Goal: Task Accomplishment & Management: Manage account settings

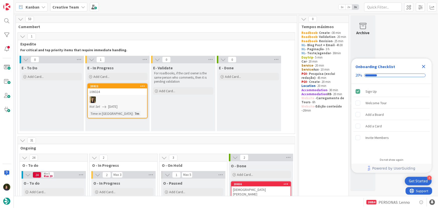
click at [423, 65] on icon "Close Checklist" at bounding box center [423, 66] width 6 height 6
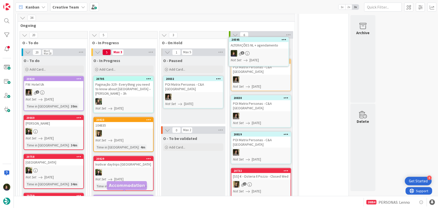
scroll to position [101, 0]
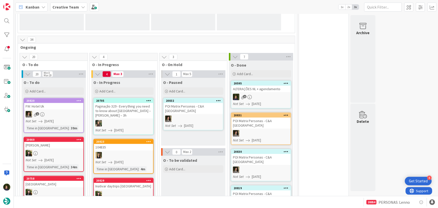
click at [261, 91] on div "ALTERAÇÕES NL + agendamento" at bounding box center [260, 89] width 59 height 7
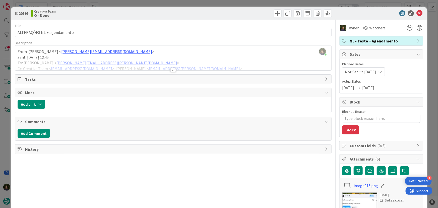
click at [170, 69] on div at bounding box center [173, 70] width 6 height 4
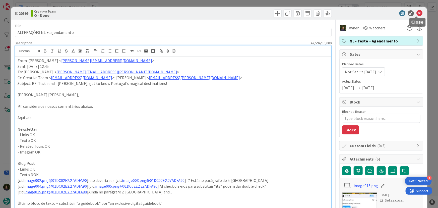
click at [416, 14] on icon at bounding box center [419, 13] width 6 height 6
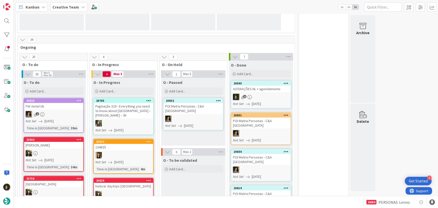
click at [268, 92] on link "20595 ALTERAÇÕES NL + agendamento 6 Not Set [DATE]" at bounding box center [261, 95] width 60 height 28
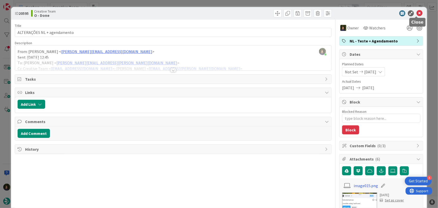
click at [419, 12] on icon at bounding box center [419, 13] width 6 height 6
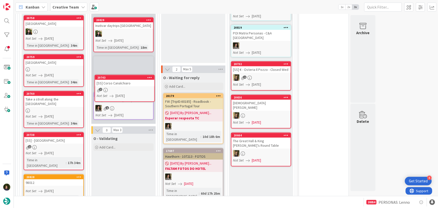
scroll to position [255, 0]
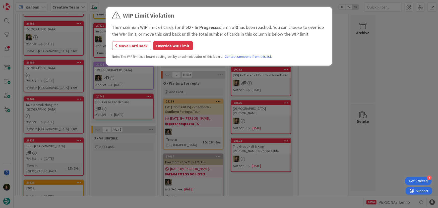
click at [167, 47] on button "Override WIP Limit" at bounding box center [173, 45] width 40 height 9
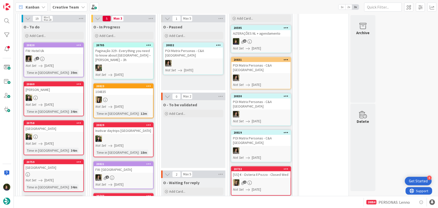
scroll to position [233, 0]
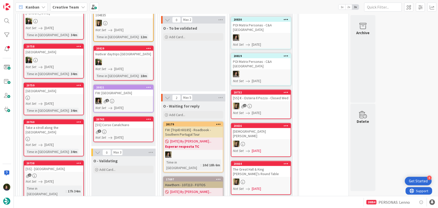
click at [128, 130] on div "7" at bounding box center [123, 131] width 59 height 4
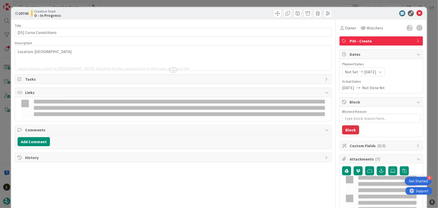
type textarea "x"
type input "[SS] Corso Canalchiaro"
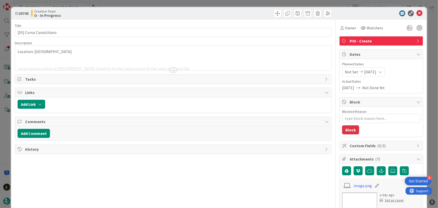
type textarea "x"
type input "[SS] Corso Canalchiaro"
click at [346, 28] on span "Owner" at bounding box center [350, 28] width 11 height 6
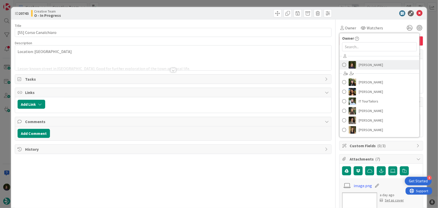
click at [367, 64] on span "[PERSON_NAME]" at bounding box center [370, 65] width 24 height 8
type textarea "x"
type input "[SS] Corso Canalchiaro"
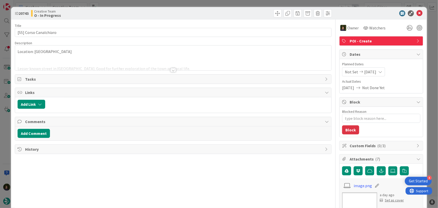
type textarea "x"
type input "[SS] Corso Canalchiaro"
click at [172, 71] on div at bounding box center [173, 70] width 6 height 4
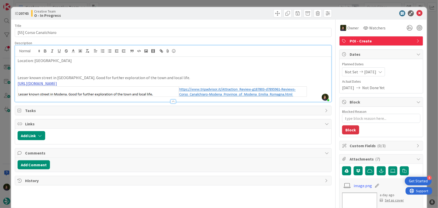
click at [57, 84] on link "[URL][DOMAIN_NAME]" at bounding box center [37, 83] width 39 height 5
click at [140, 91] on link "[URL][DOMAIN_NAME]" at bounding box center [129, 93] width 34 height 7
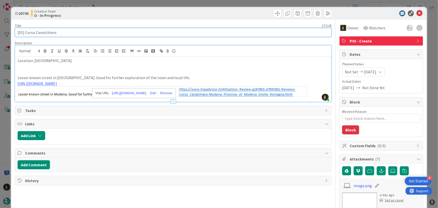
drag, startPoint x: 59, startPoint y: 32, endPoint x: 12, endPoint y: 33, distance: 46.4
type textarea "x"
type input "[SS] Corso Canalchiaro"
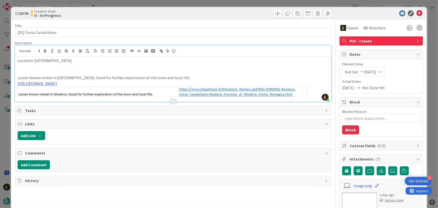
type textarea "x"
type input "[SS] Corso Canalchiaro"
type textarea "x"
type input "[SS] Corso Canalchiaro"
type textarea "x"
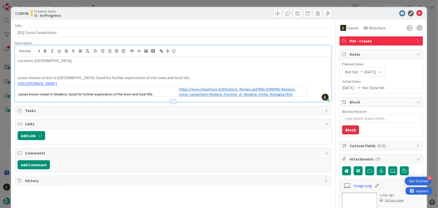
type input "[SS] Corso Canalchiaro"
type textarea "x"
type input "[SS] Corso Canalchiaro"
type textarea "x"
type input "[SS] Corso Canalchiaro"
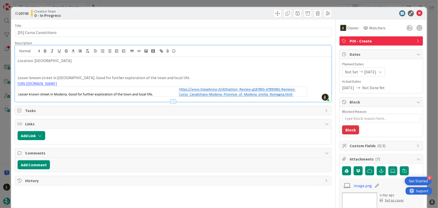
type textarea "x"
type input "[SS] Corso Canalchiaro"
type textarea "x"
type input "[SS] Corso Canalchiaro"
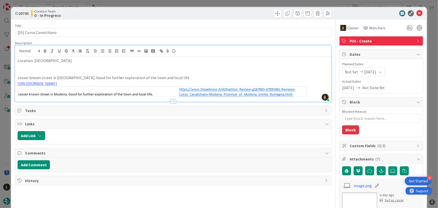
type textarea "x"
type input "[SS] Corso Canalchiaro"
type textarea "x"
type input "[SS] Corso Canalchiaro"
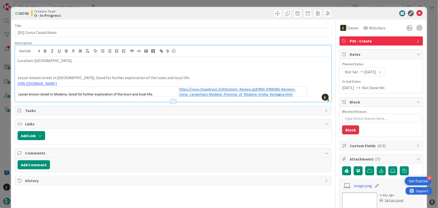
type textarea "x"
type input "[SS] Corso Canalchiaro"
type textarea "x"
type input "[SS] Corso Canalchiaro"
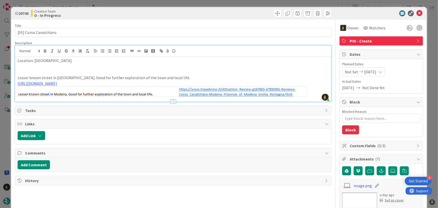
type textarea "x"
type input "[SS] Corso Canalchiaro"
type textarea "x"
type input "[SS] Corso Canalchiaro"
type textarea "x"
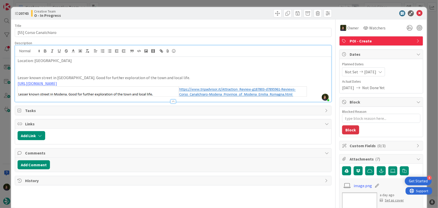
type input "[SS] Corso Canalchiaro"
type textarea "x"
type input "[SS] Corso Canalchiaro"
type textarea "x"
type input "[SS] Corso Canalchiaro"
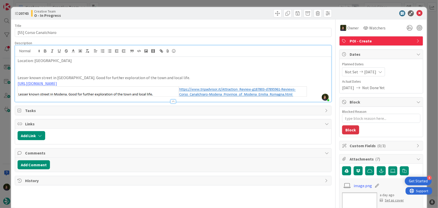
type textarea "x"
type input "[SS] Corso Canalchiaro"
type textarea "x"
type input "[SS] Corso Canalchiaro"
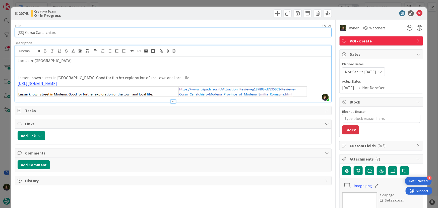
scroll to position [264, 0]
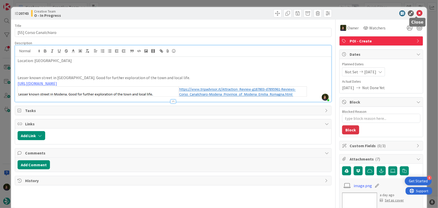
click at [417, 14] on icon at bounding box center [419, 13] width 6 height 6
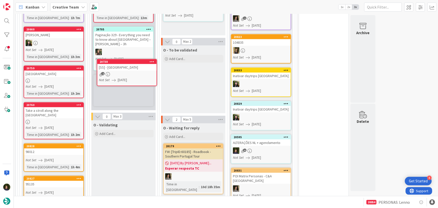
scroll to position [242, 0]
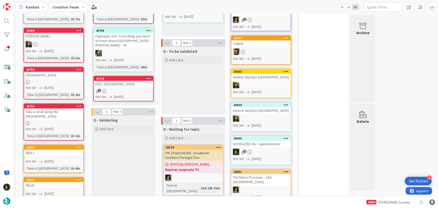
click at [120, 82] on div "[SS] - [GEOGRAPHIC_DATA]" at bounding box center [123, 84] width 59 height 7
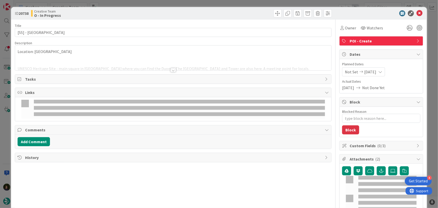
type textarea "x"
type input "[SS] - [GEOGRAPHIC_DATA]"
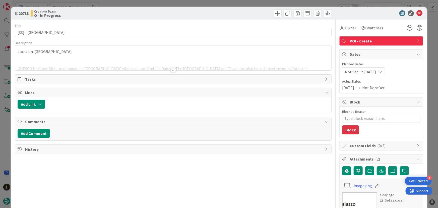
type textarea "x"
type input "[SS] - [GEOGRAPHIC_DATA]"
click at [347, 29] on span "Owner" at bounding box center [350, 28] width 11 height 6
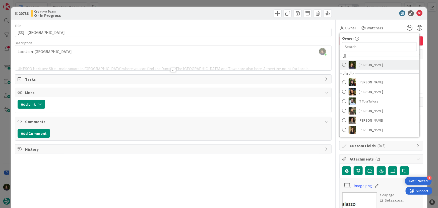
click at [371, 66] on span "[PERSON_NAME]" at bounding box center [370, 65] width 24 height 8
type textarea "x"
type input "[SS] - [GEOGRAPHIC_DATA]"
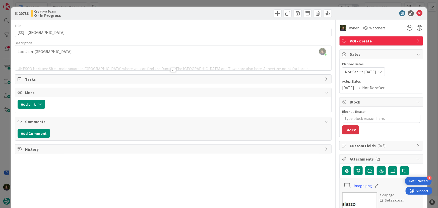
type textarea "x"
type input "[SS] - [GEOGRAPHIC_DATA]"
click at [172, 70] on div at bounding box center [173, 70] width 6 height 4
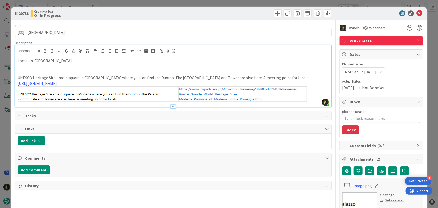
click at [192, 87] on img at bounding box center [162, 93] width 289 height 15
click at [57, 83] on link "[URL][DOMAIN_NAME]" at bounding box center [37, 83] width 39 height 5
click at [153, 90] on link "[URL][DOMAIN_NAME]" at bounding box center [144, 93] width 34 height 7
type textarea "x"
type input "[SS] - [GEOGRAPHIC_DATA]"
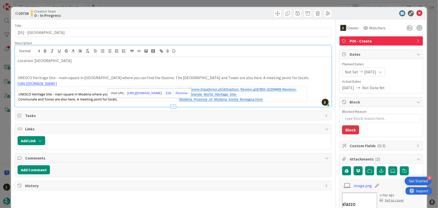
type textarea "x"
type input "[SS] - [GEOGRAPHIC_DATA]"
type textarea "x"
type input "[SS] - [GEOGRAPHIC_DATA]"
type textarea "x"
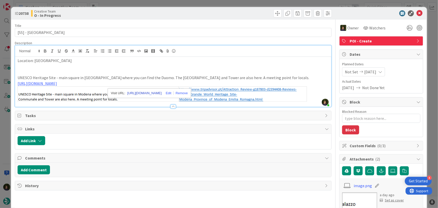
type input "[SS] - [GEOGRAPHIC_DATA]"
type textarea "x"
type input "[SS] - [GEOGRAPHIC_DATA]"
type textarea "x"
type input "[SS] - [GEOGRAPHIC_DATA]"
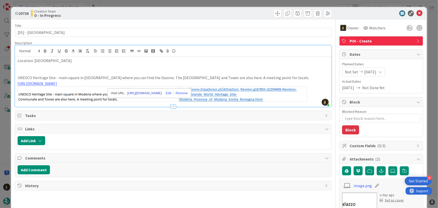
type textarea "x"
type input "[SS] - [GEOGRAPHIC_DATA]"
type textarea "x"
type input "[SS] - [GEOGRAPHIC_DATA]"
type textarea "x"
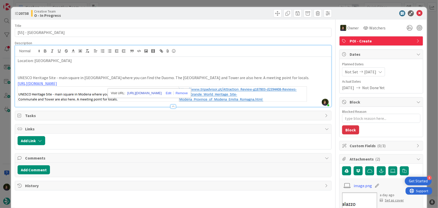
type input "[SS] - [GEOGRAPHIC_DATA]"
type textarea "x"
type input "[SS] - [GEOGRAPHIC_DATA]"
type textarea "x"
type input "[SS] - [GEOGRAPHIC_DATA]"
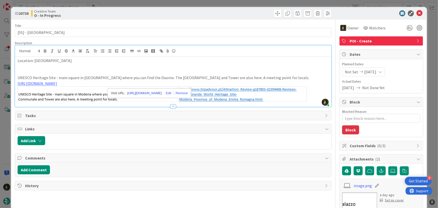
type textarea "x"
type input "[SS] - [GEOGRAPHIC_DATA]"
type textarea "x"
type input "[SS] - [GEOGRAPHIC_DATA]"
type textarea "x"
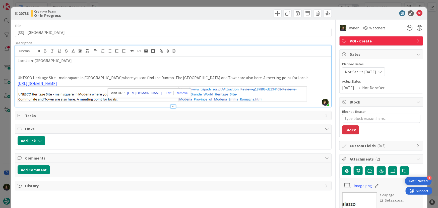
type input "[SS] - [GEOGRAPHIC_DATA]"
click at [416, 13] on icon at bounding box center [419, 13] width 6 height 6
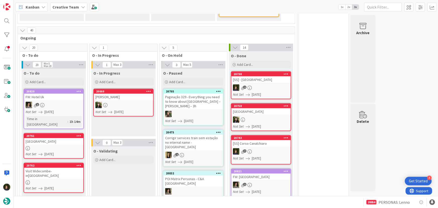
click at [267, 85] on div "2" at bounding box center [260, 87] width 59 height 7
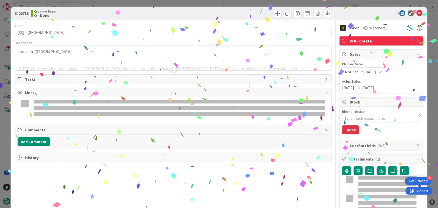
type textarea "x"
type input "[SS] - [GEOGRAPHIC_DATA]"
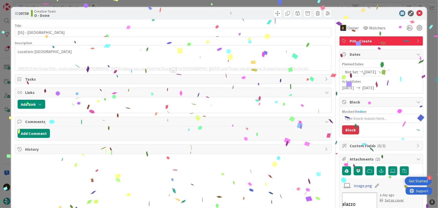
type textarea "x"
type input "[SS] - [GEOGRAPHIC_DATA]"
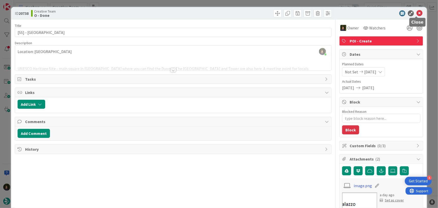
click at [416, 15] on icon at bounding box center [419, 13] width 6 height 6
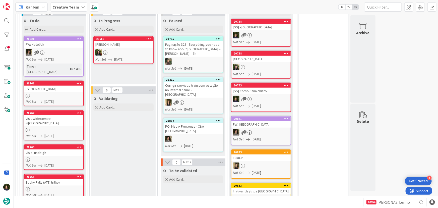
scroll to position [215, 0]
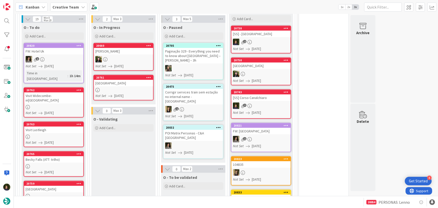
click at [125, 85] on div "[GEOGRAPHIC_DATA]" at bounding box center [123, 83] width 59 height 7
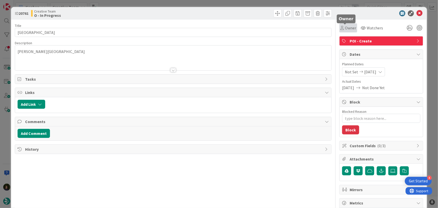
click at [348, 29] on span "Owner" at bounding box center [350, 28] width 11 height 6
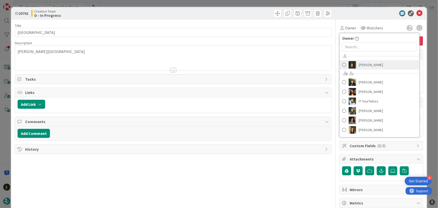
click at [369, 62] on span "[PERSON_NAME]" at bounding box center [370, 65] width 24 height 8
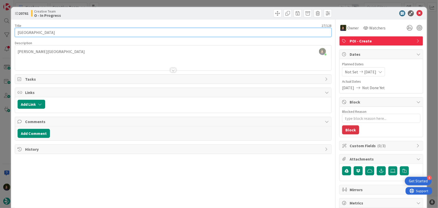
drag, startPoint x: 72, startPoint y: 33, endPoint x: 13, endPoint y: 31, distance: 59.7
click at [13, 31] on div "ID 20761 Creative Team O - In Progress Title 27 / 128 [GEOGRAPHIC_DATA] Descrip…" at bounding box center [219, 152] width 416 height 290
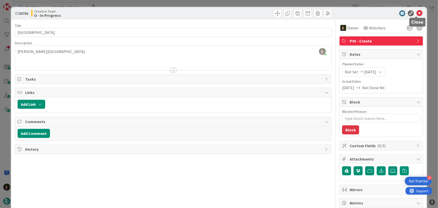
click at [416, 15] on icon at bounding box center [419, 13] width 6 height 6
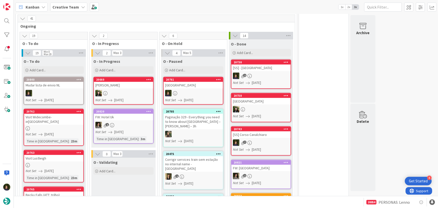
scroll to position [223, 0]
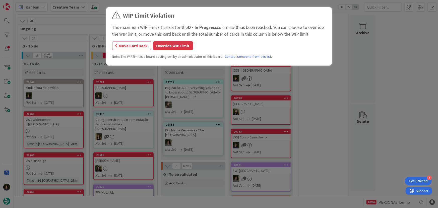
click at [172, 49] on button "Override WIP Limit" at bounding box center [173, 45] width 40 height 9
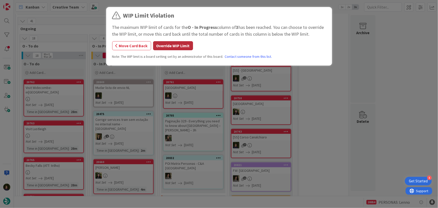
click at [168, 44] on button "Override WIP Limit" at bounding box center [173, 45] width 40 height 9
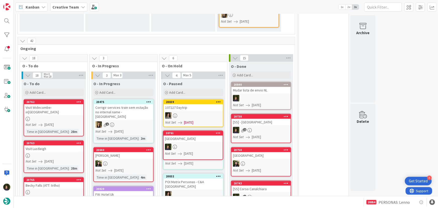
scroll to position [207, 0]
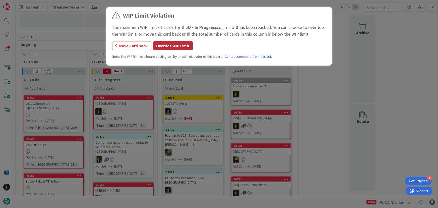
click at [189, 47] on button "Override WIP Limit" at bounding box center [173, 45] width 40 height 9
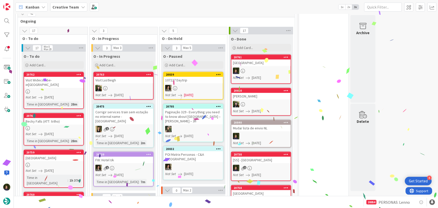
scroll to position [231, 0]
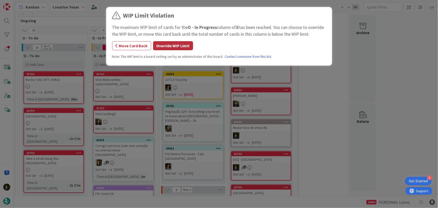
click at [161, 46] on button "Override WIP Limit" at bounding box center [173, 45] width 40 height 9
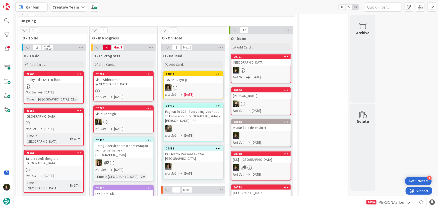
click at [107, 80] on div "Visit Widecombe-in[GEOGRAPHIC_DATA]" at bounding box center [123, 81] width 59 height 11
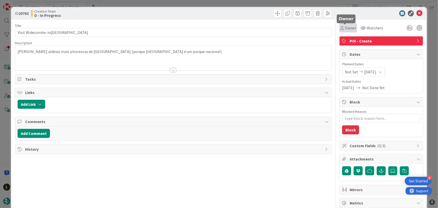
click at [349, 28] on span "Owner" at bounding box center [350, 28] width 11 height 6
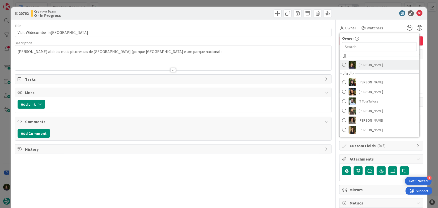
click at [369, 64] on span "[PERSON_NAME]" at bounding box center [370, 65] width 24 height 8
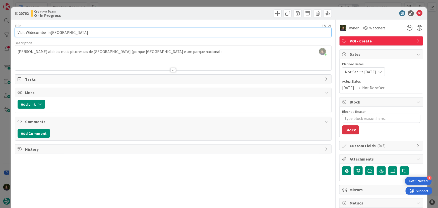
drag, startPoint x: 25, startPoint y: 33, endPoint x: 72, endPoint y: 32, distance: 46.7
click at [72, 32] on input "Visit Widecombe-in[GEOGRAPHIC_DATA]" at bounding box center [173, 32] width 317 height 9
click at [38, 32] on input "Visit Widecombe-in[GEOGRAPHIC_DATA]" at bounding box center [173, 32] width 317 height 9
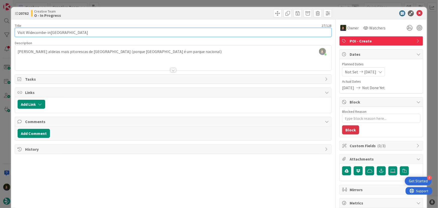
click at [52, 32] on input "Visit Widecombe-in[GEOGRAPHIC_DATA]" at bounding box center [173, 32] width 317 height 9
drag, startPoint x: 24, startPoint y: 33, endPoint x: 72, endPoint y: 32, distance: 47.7
click at [72, 32] on input "Visit Widecombe-in[GEOGRAPHIC_DATA]" at bounding box center [173, 32] width 317 height 9
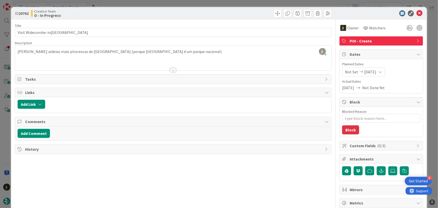
scroll to position [264, 0]
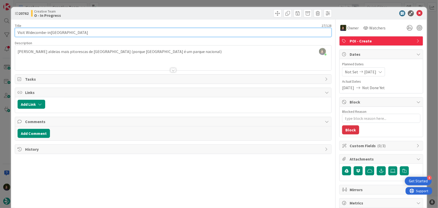
click at [48, 34] on input "Visit Widecombe-in[GEOGRAPHIC_DATA]" at bounding box center [173, 32] width 317 height 9
click at [47, 32] on input "Visit Widecombe-in[GEOGRAPHIC_DATA]" at bounding box center [173, 32] width 317 height 9
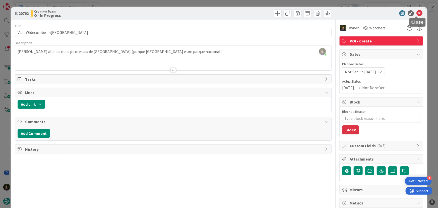
click at [417, 13] on icon at bounding box center [419, 13] width 6 height 6
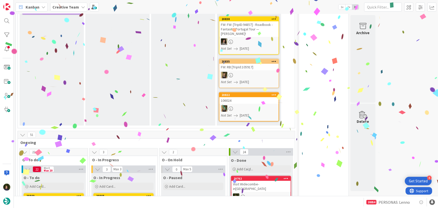
scroll to position [51, 0]
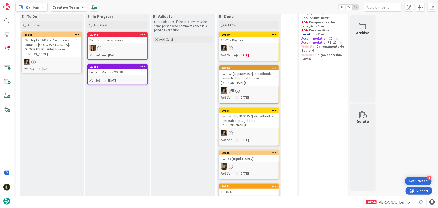
click at [120, 73] on div "Le Petit Manoir - 99888" at bounding box center [117, 72] width 59 height 7
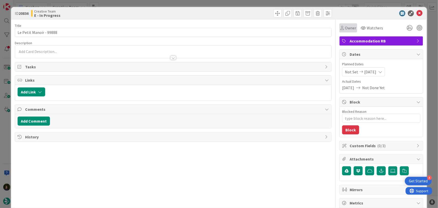
click at [349, 27] on span "Owner" at bounding box center [350, 28] width 11 height 6
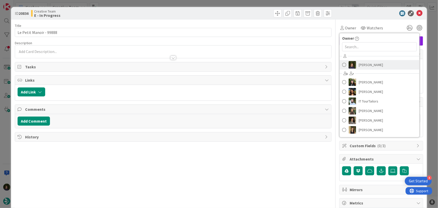
click at [367, 65] on span "[PERSON_NAME]" at bounding box center [370, 65] width 24 height 8
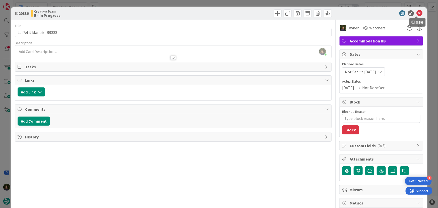
click at [416, 13] on icon at bounding box center [419, 13] width 6 height 6
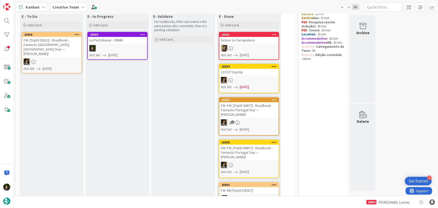
click at [110, 47] on div at bounding box center [117, 48] width 59 height 7
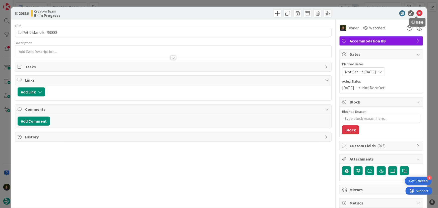
click at [419, 14] on icon at bounding box center [419, 13] width 6 height 6
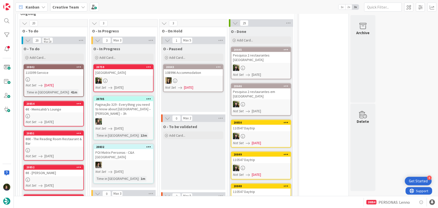
scroll to position [344, 0]
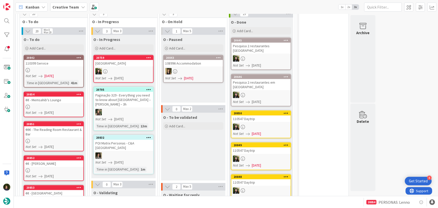
click at [47, 65] on div "110399 Service" at bounding box center [53, 63] width 59 height 7
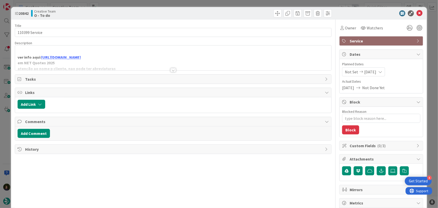
click at [172, 71] on div at bounding box center [173, 70] width 6 height 4
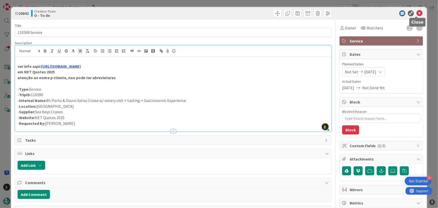
click at [416, 13] on icon at bounding box center [419, 13] width 6 height 6
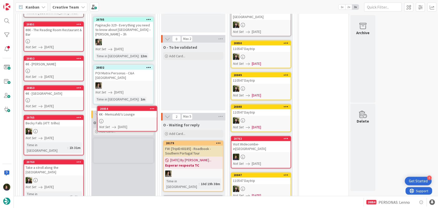
scroll to position [418, 0]
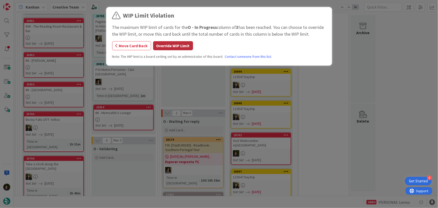
click at [176, 44] on button "Override WIP Limit" at bounding box center [173, 45] width 40 height 9
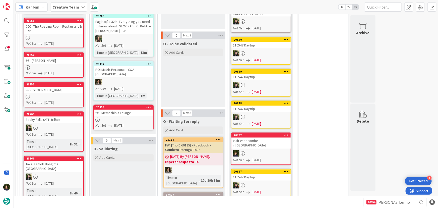
click at [124, 110] on div "€€ - Memsahib's Lounge" at bounding box center [123, 113] width 59 height 7
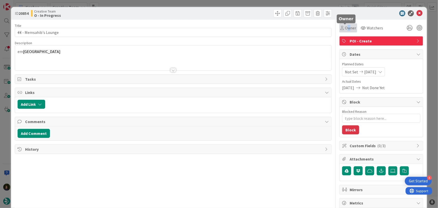
click at [346, 30] on span "Owner" at bounding box center [350, 28] width 11 height 6
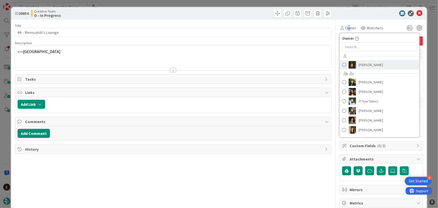
click at [365, 65] on span "[PERSON_NAME]" at bounding box center [370, 65] width 24 height 8
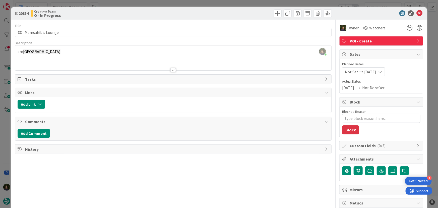
click at [101, 60] on div at bounding box center [173, 63] width 316 height 13
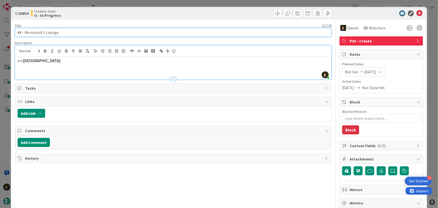
drag, startPoint x: 66, startPoint y: 35, endPoint x: 25, endPoint y: 32, distance: 41.0
click at [25, 32] on input "€€ - Memsahib's Lounge" at bounding box center [173, 32] width 317 height 9
click at [61, 33] on input "€€ - Memsahib's Lounge" at bounding box center [173, 32] width 317 height 9
click at [68, 33] on input "€€ - Memsahib's Lounge" at bounding box center [173, 32] width 317 height 9
click at [53, 31] on input "€€ - Memsahib's Lounge" at bounding box center [173, 32] width 317 height 9
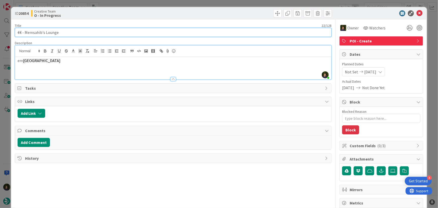
click at [52, 32] on input "€€ - Memsahib's Lounge" at bounding box center [173, 32] width 317 height 9
click at [37, 31] on input "€€ - Memsahib's Lounge" at bounding box center [173, 32] width 317 height 9
drag, startPoint x: 24, startPoint y: 30, endPoint x: 63, endPoint y: 35, distance: 39.0
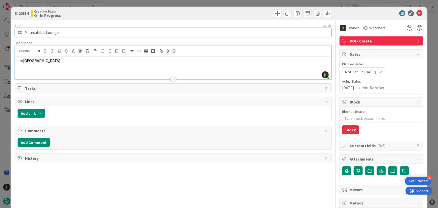
click at [63, 35] on input "€€ - Memsahib's Lounge" at bounding box center [173, 32] width 317 height 9
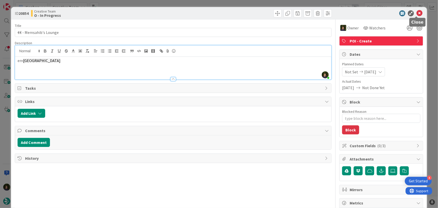
click at [418, 13] on icon at bounding box center [419, 13] width 6 height 6
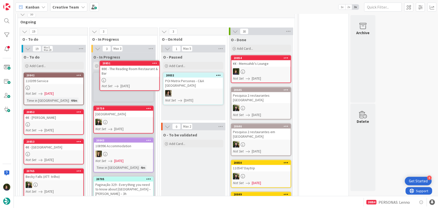
scroll to position [325, 0]
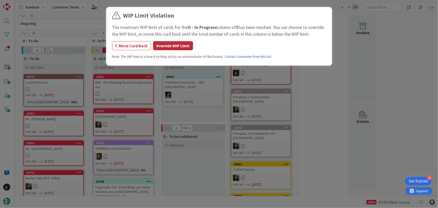
click at [161, 47] on button "Override WIP Limit" at bounding box center [173, 45] width 40 height 9
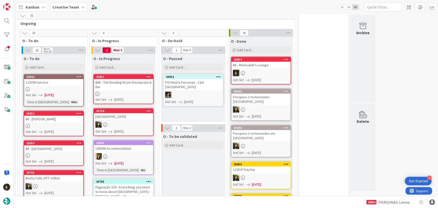
click at [115, 121] on div at bounding box center [123, 124] width 59 height 7
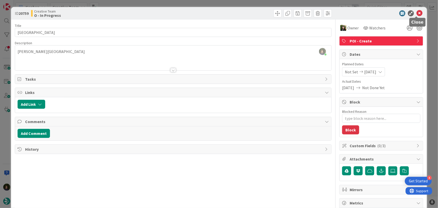
click at [416, 12] on icon at bounding box center [419, 13] width 6 height 6
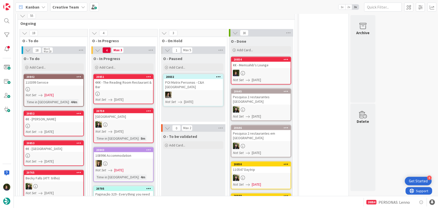
click at [122, 85] on div "€€€ - The Reading Room Restaurant & Bar" at bounding box center [123, 84] width 59 height 11
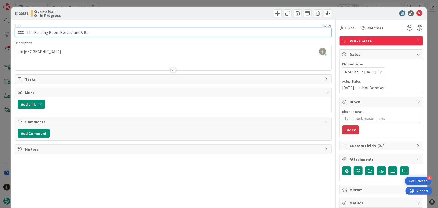
drag, startPoint x: 90, startPoint y: 33, endPoint x: 13, endPoint y: 33, distance: 76.5
click at [14, 31] on div "ID 20851 Creative Team O - In Progress Title 39 / 128 €€€ - The Reading Room Re…" at bounding box center [219, 152] width 416 height 290
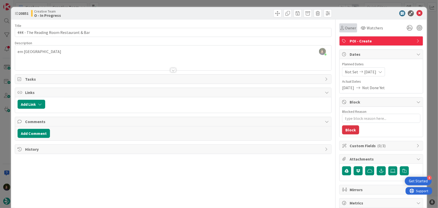
click at [347, 31] on span "Owner" at bounding box center [350, 28] width 11 height 6
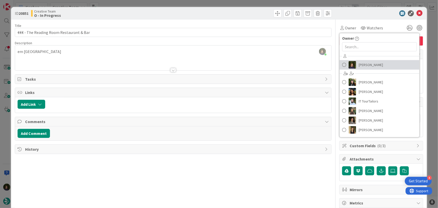
click at [373, 66] on span "[PERSON_NAME]" at bounding box center [370, 65] width 24 height 8
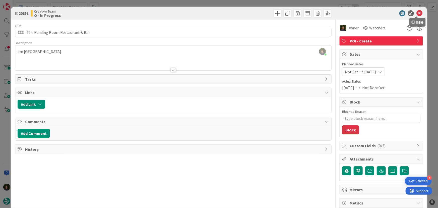
click at [416, 11] on icon at bounding box center [419, 13] width 6 height 6
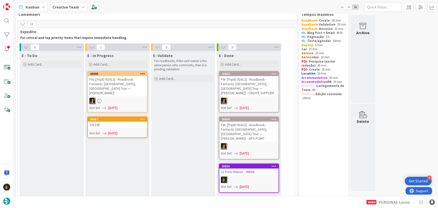
scroll to position [14, 0]
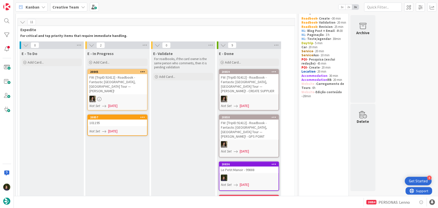
click at [112, 119] on div "101195" at bounding box center [117, 122] width 59 height 7
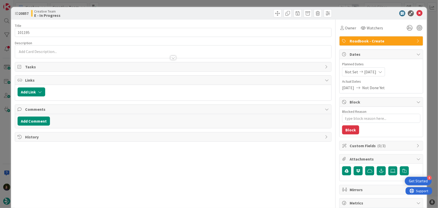
click at [354, 27] on div "Owner Watchers" at bounding box center [361, 27] width 45 height 9
click at [349, 28] on span "Owner" at bounding box center [350, 28] width 11 height 6
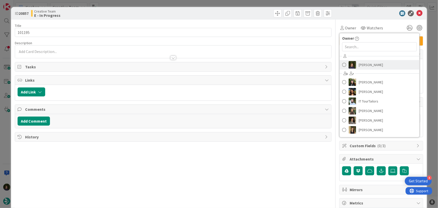
click at [369, 64] on span "[PERSON_NAME]" at bounding box center [370, 65] width 24 height 8
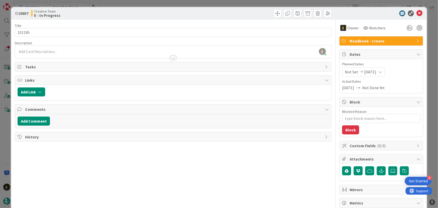
type textarea "x"
click at [39, 50] on div "[PERSON_NAME] joined 27 m ago" at bounding box center [173, 51] width 316 height 13
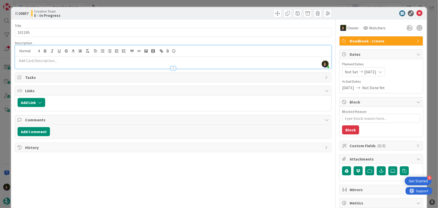
paste div
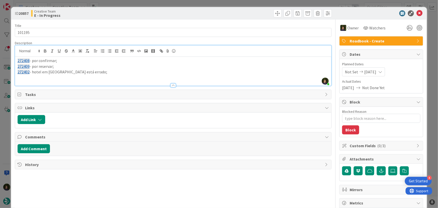
click at [79, 71] on p "272402 - hotel em [GEOGRAPHIC_DATA] está errado;" at bounding box center [173, 72] width 311 height 6
click at [29, 78] on p at bounding box center [173, 78] width 311 height 6
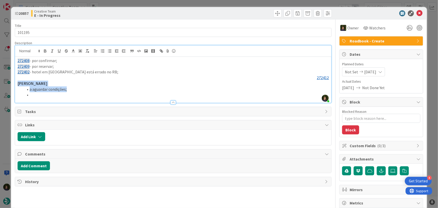
drag, startPoint x: 47, startPoint y: 95, endPoint x: 12, endPoint y: 81, distance: 38.0
click at [12, 81] on div "ID 20857 Creative Team E - In Progress Title 6 / 128 101195 Description [PERSON…" at bounding box center [219, 152] width 416 height 290
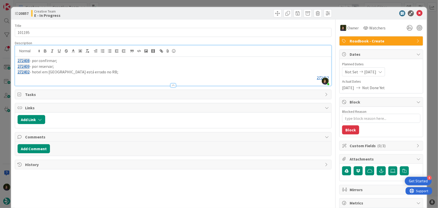
click at [105, 75] on p "272412" at bounding box center [173, 78] width 311 height 6
click at [99, 71] on p "272402 - hotel em [GEOGRAPHIC_DATA] está errado no RB;" at bounding box center [173, 72] width 311 height 6
click at [98, 71] on p "272402 - hotel em [GEOGRAPHIC_DATA] está errado no RB;" at bounding box center [173, 72] width 311 height 6
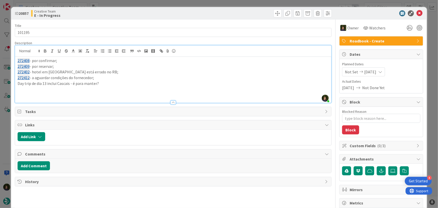
type textarea "x"
click at [416, 14] on icon at bounding box center [419, 13] width 6 height 6
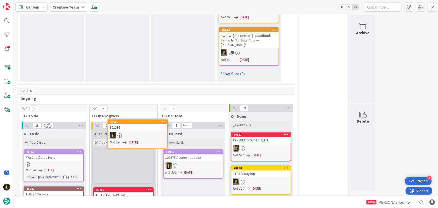
scroll to position [432, 0]
